Goal: Find specific page/section: Find specific page/section

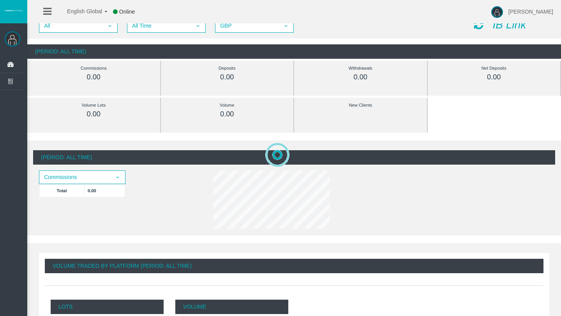
scroll to position [31, 0]
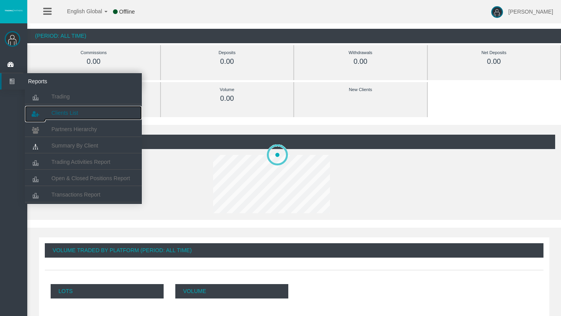
click at [75, 111] on span "Clients List" at bounding box center [64, 113] width 27 height 6
